Goal: Task Accomplishment & Management: Use online tool/utility

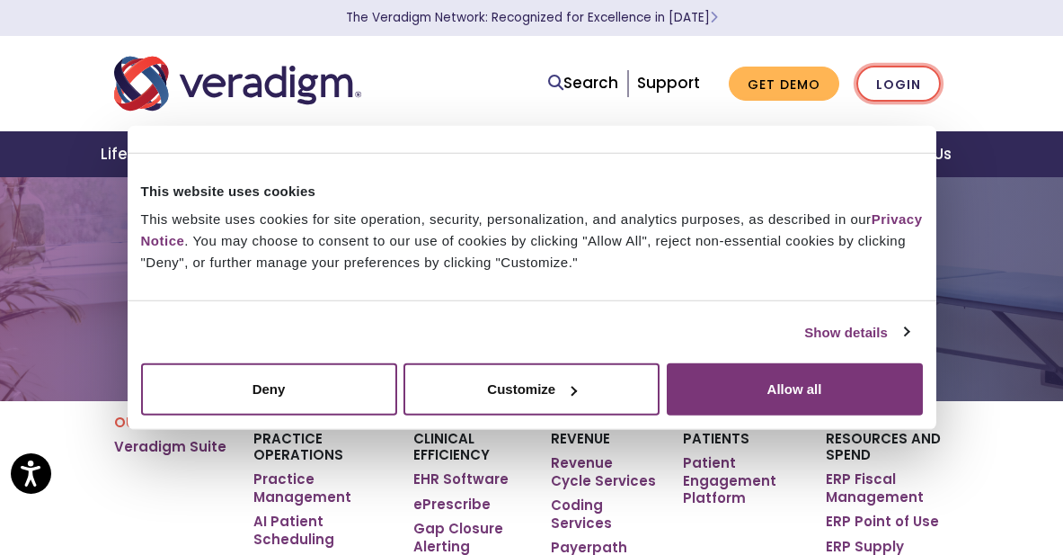
click at [910, 84] on link "Login" at bounding box center [899, 84] width 84 height 37
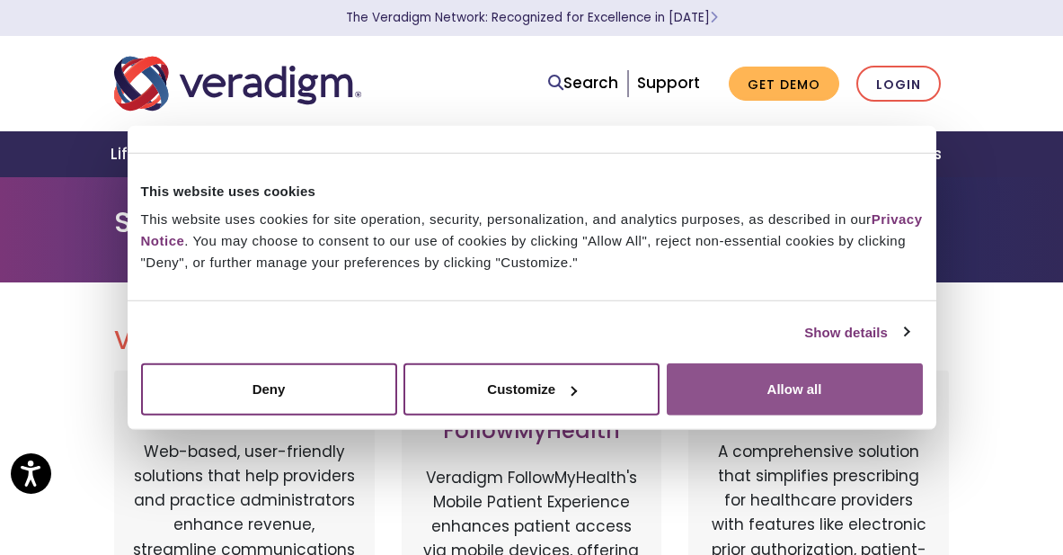
click at [786, 405] on button "Allow all" at bounding box center [795, 389] width 256 height 52
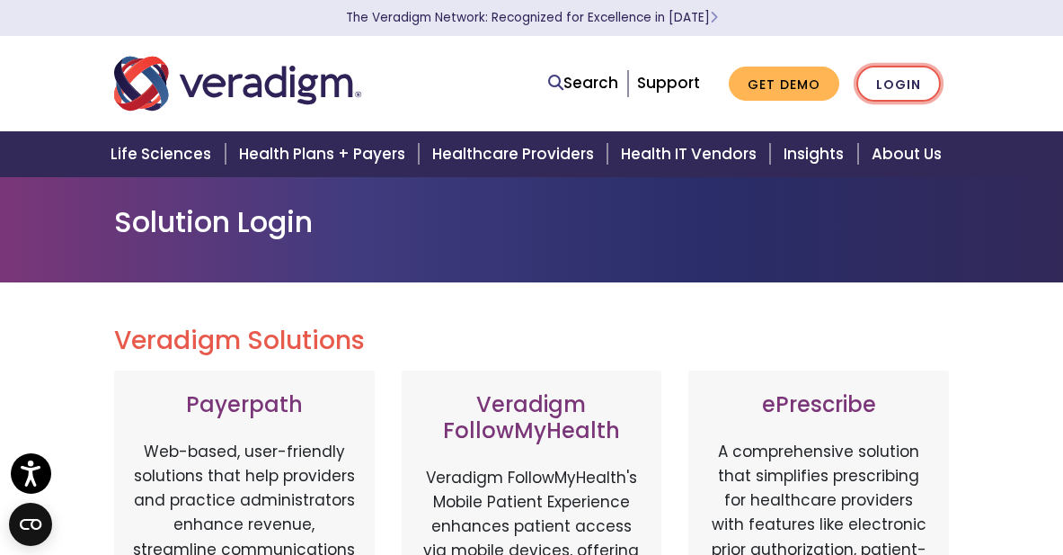
click at [927, 84] on link "Login" at bounding box center [899, 84] width 84 height 37
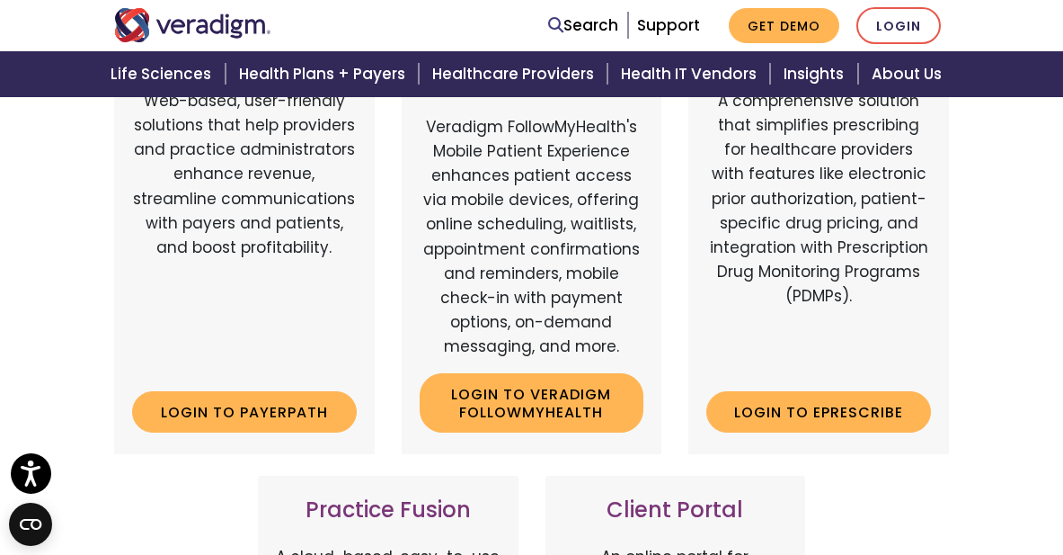
scroll to position [337, 0]
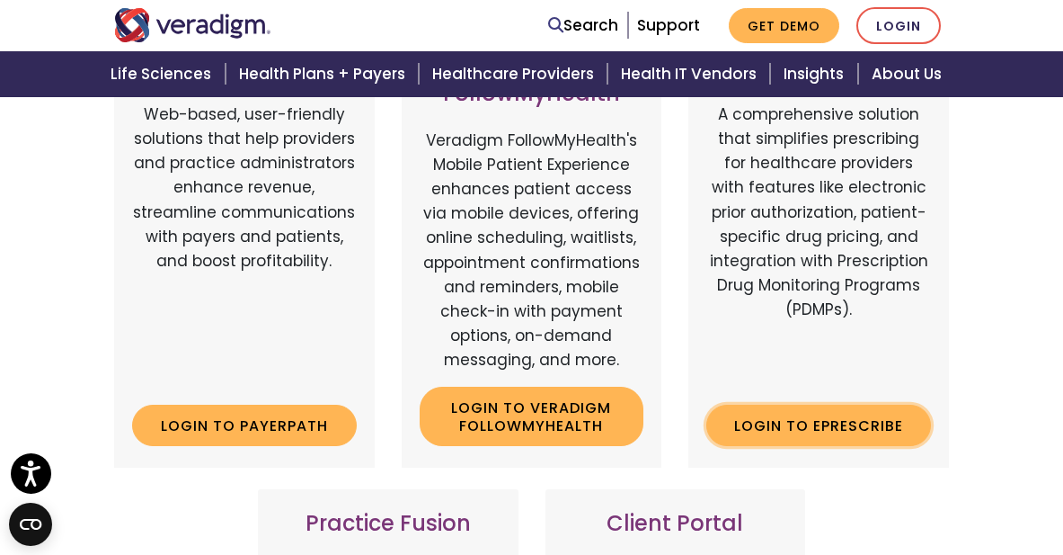
click at [804, 425] on link "Login to ePrescribe" at bounding box center [819, 425] width 225 height 41
